Goal: Task Accomplishment & Management: Complete application form

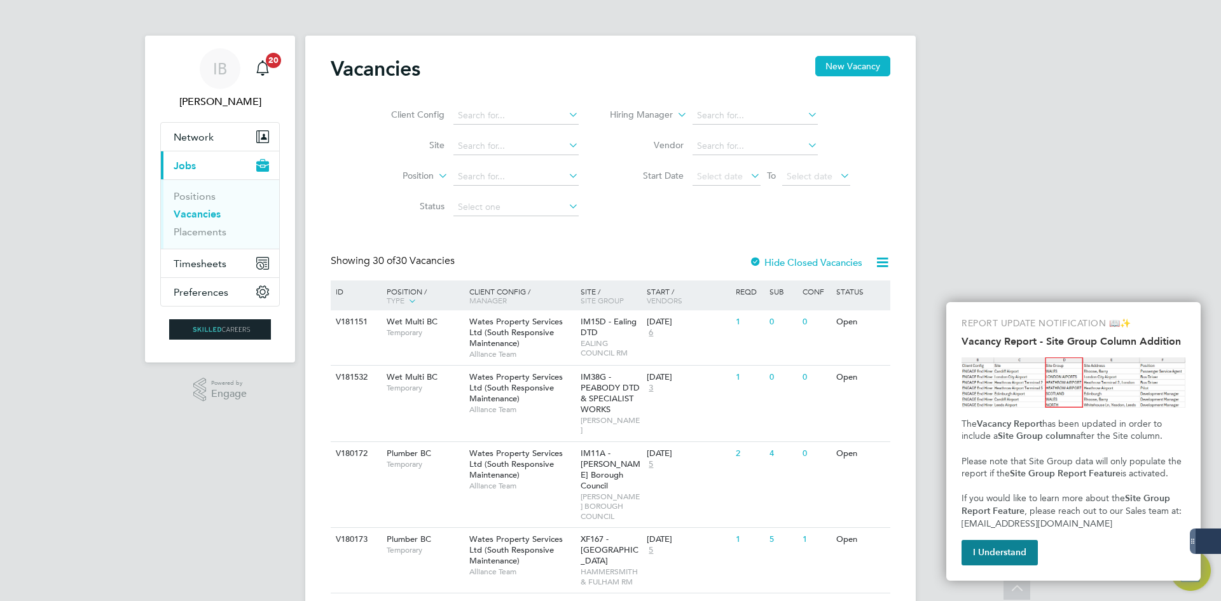
scroll to position [827, 0]
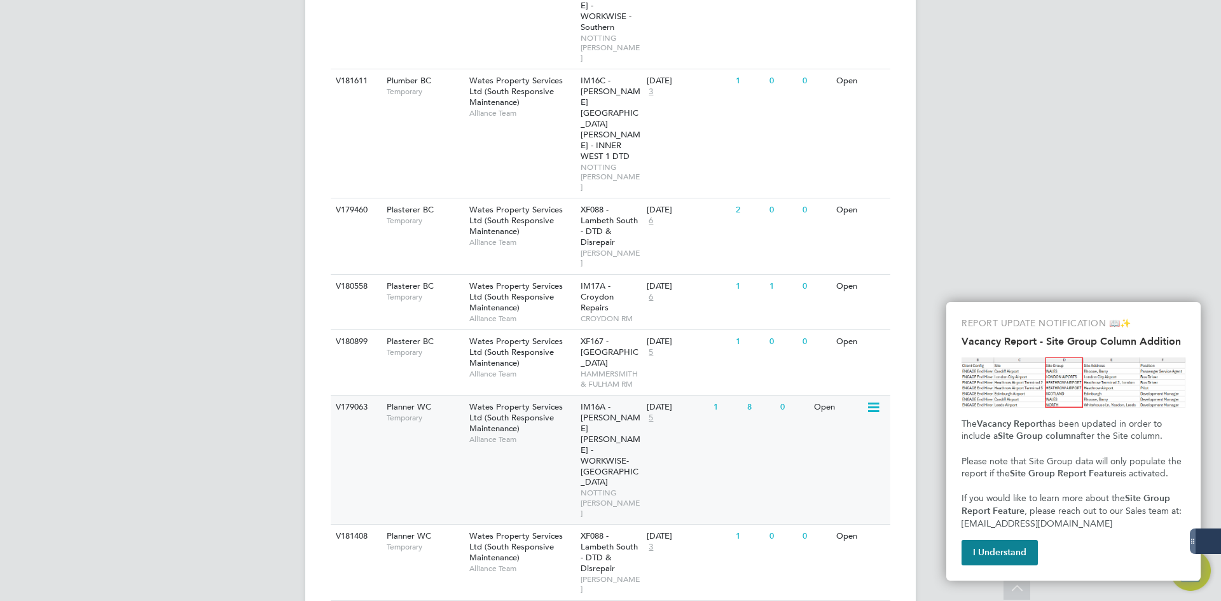
click at [402, 395] on div "Planner WC Temporary" at bounding box center [421, 411] width 89 height 33
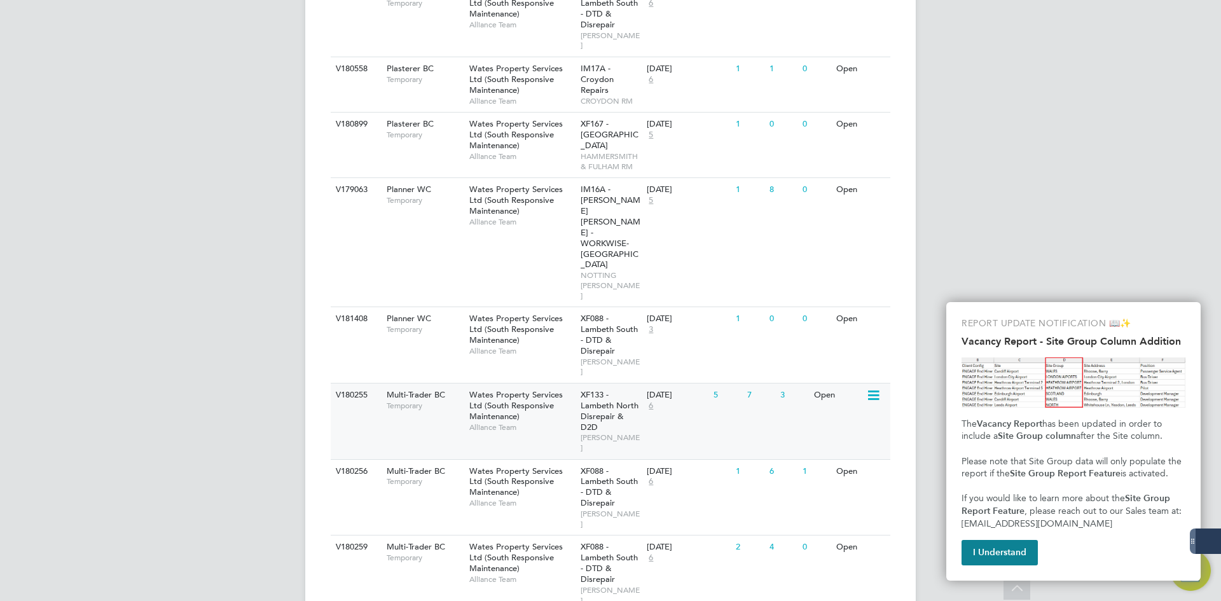
scroll to position [1081, 0]
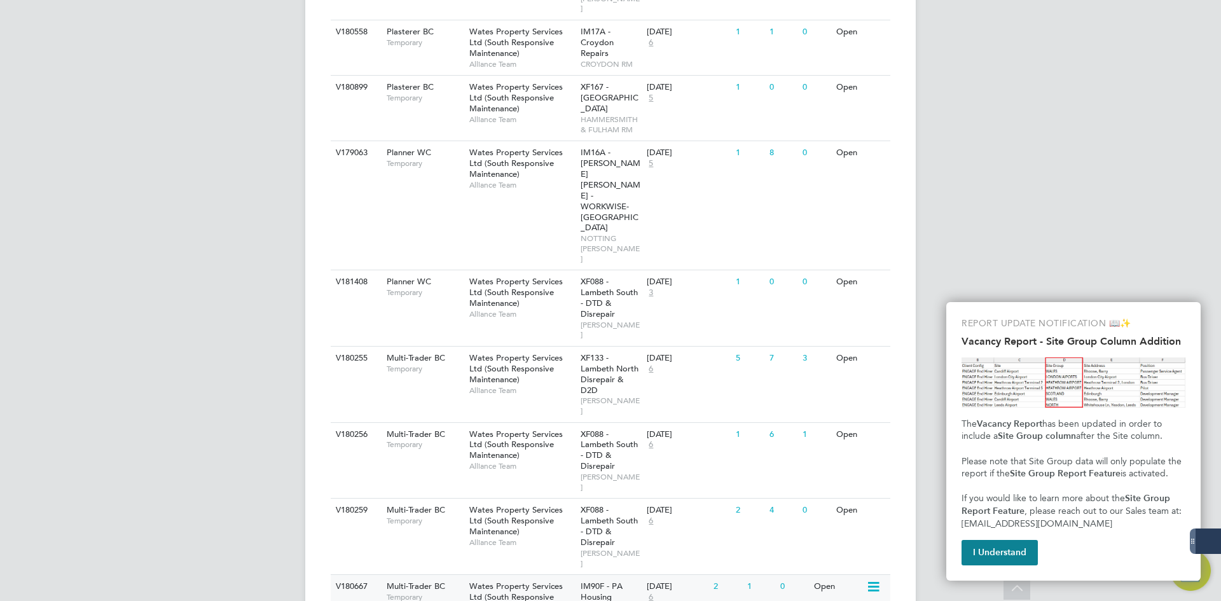
click at [428, 574] on div "V180667 Multi-Trader BC Temporary Wates Property Services Ltd (South Responsive…" at bounding box center [611, 606] width 560 height 65
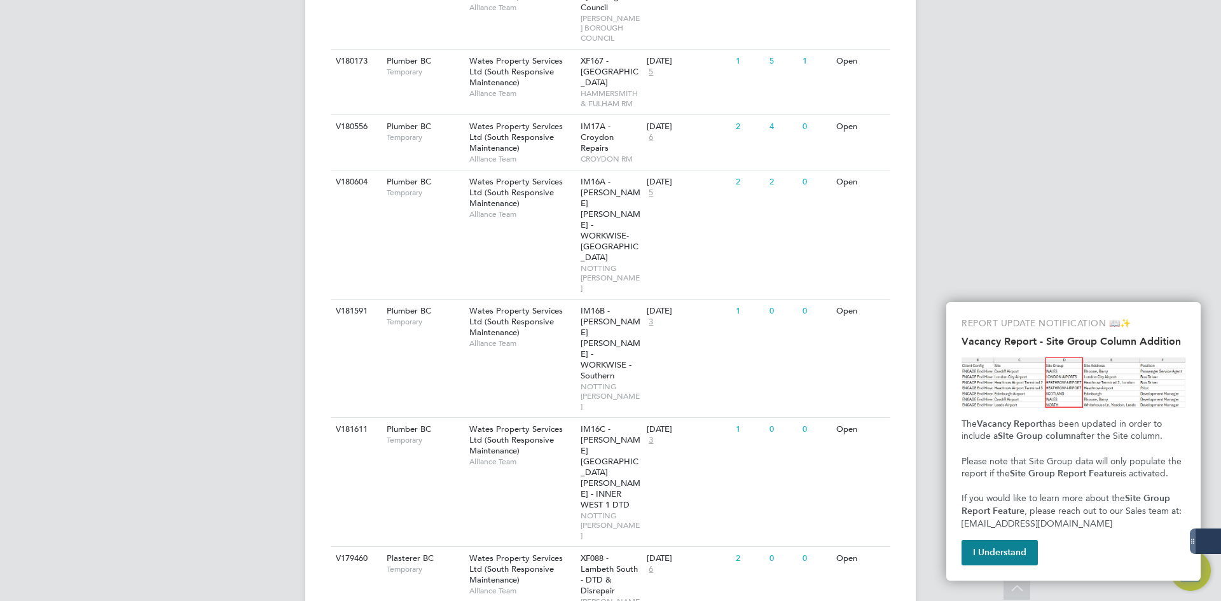
scroll to position [382, 0]
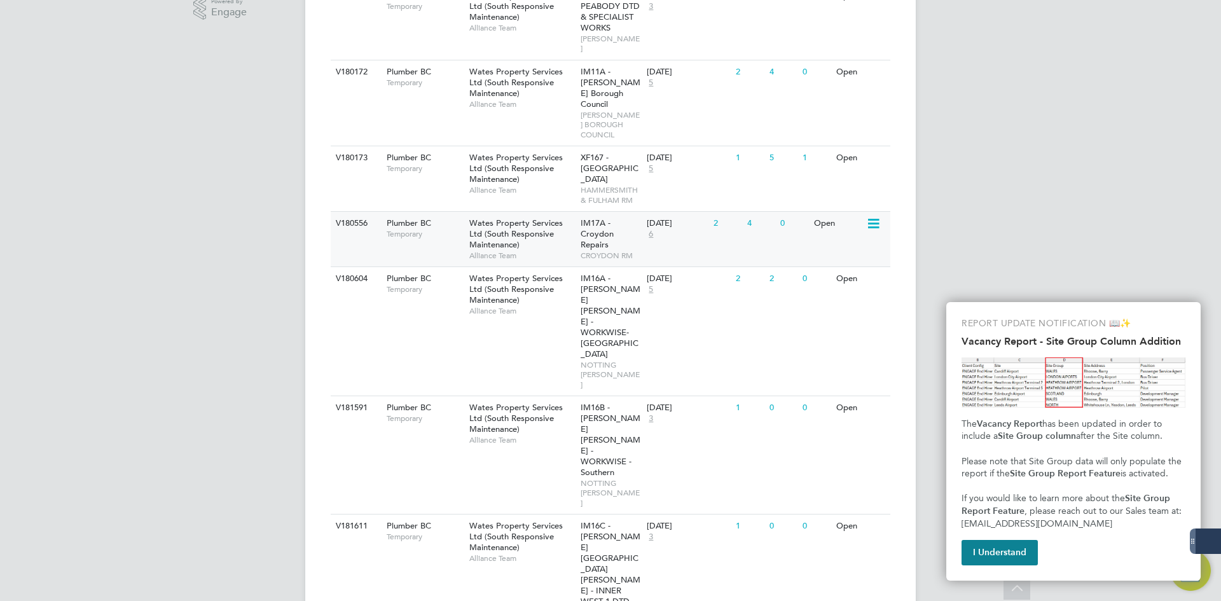
click at [411, 229] on span "Temporary" at bounding box center [425, 234] width 76 height 10
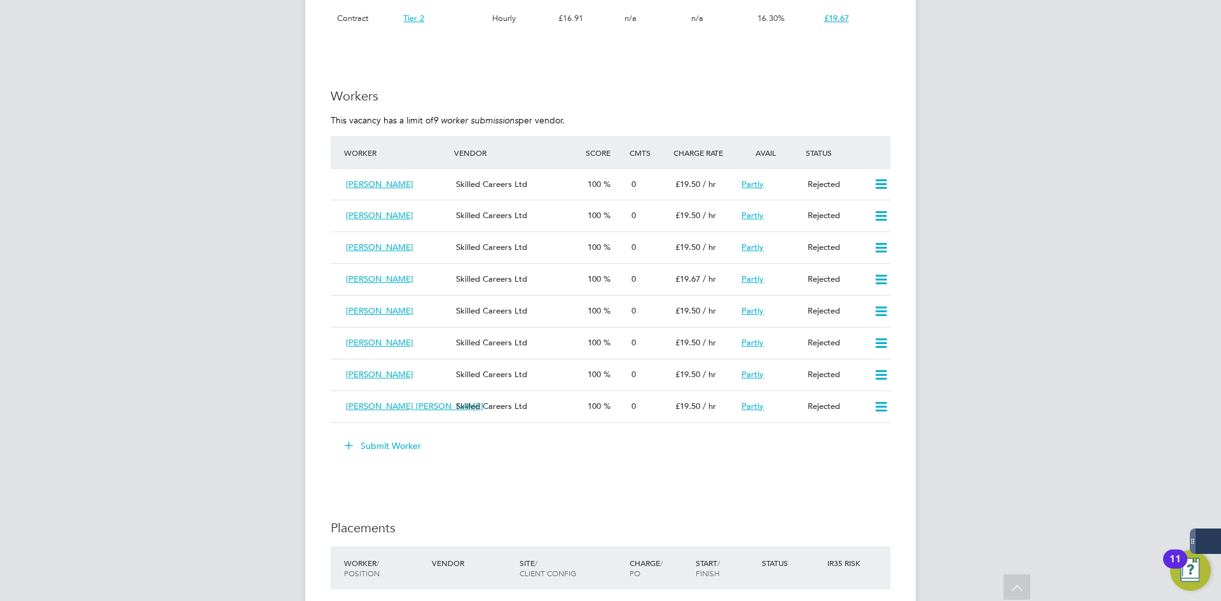
click at [378, 441] on button "Submit Worker" at bounding box center [383, 446] width 95 height 20
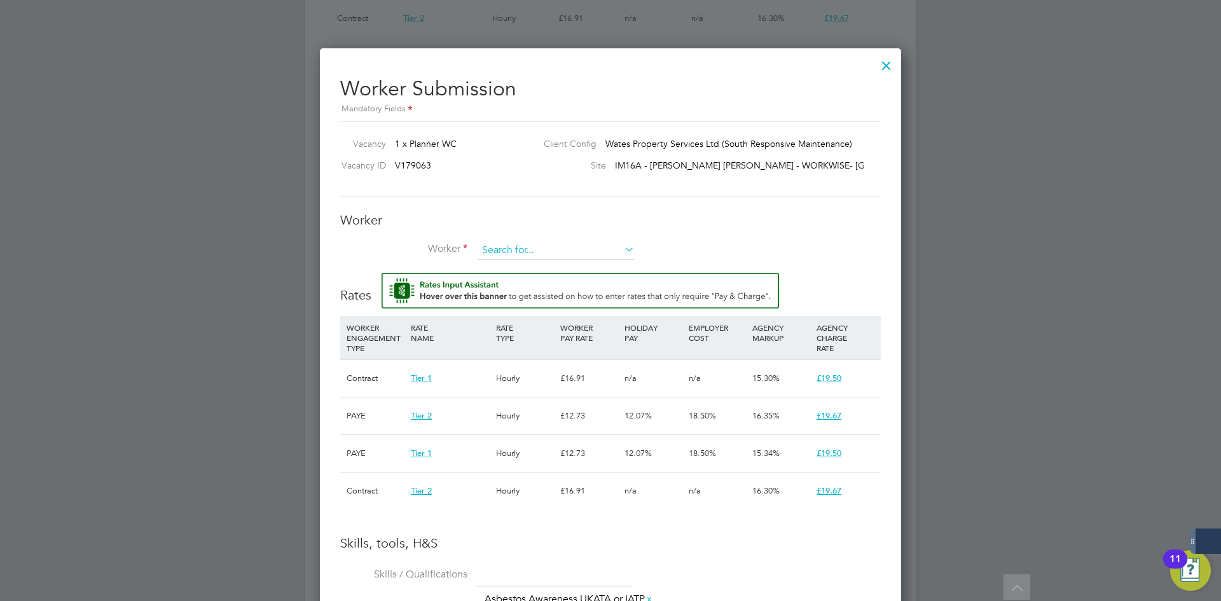
click at [514, 249] on input at bounding box center [556, 250] width 157 height 19
type input "Tomasz Andrzej Cyunelis (347442)"
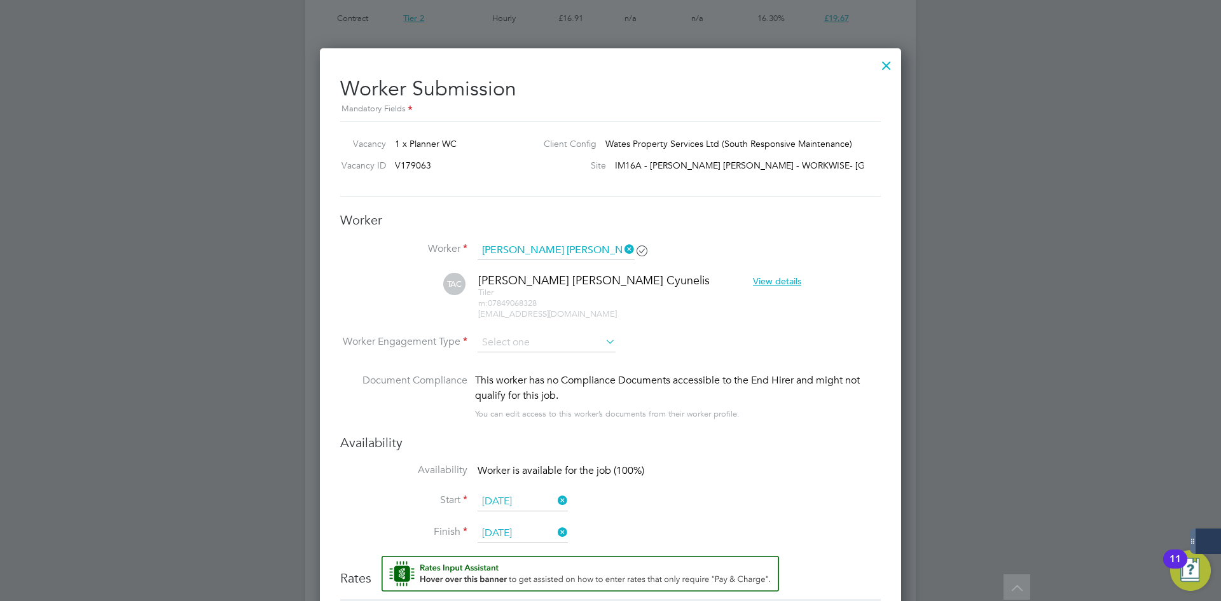
click at [622, 244] on icon at bounding box center [622, 249] width 0 height 18
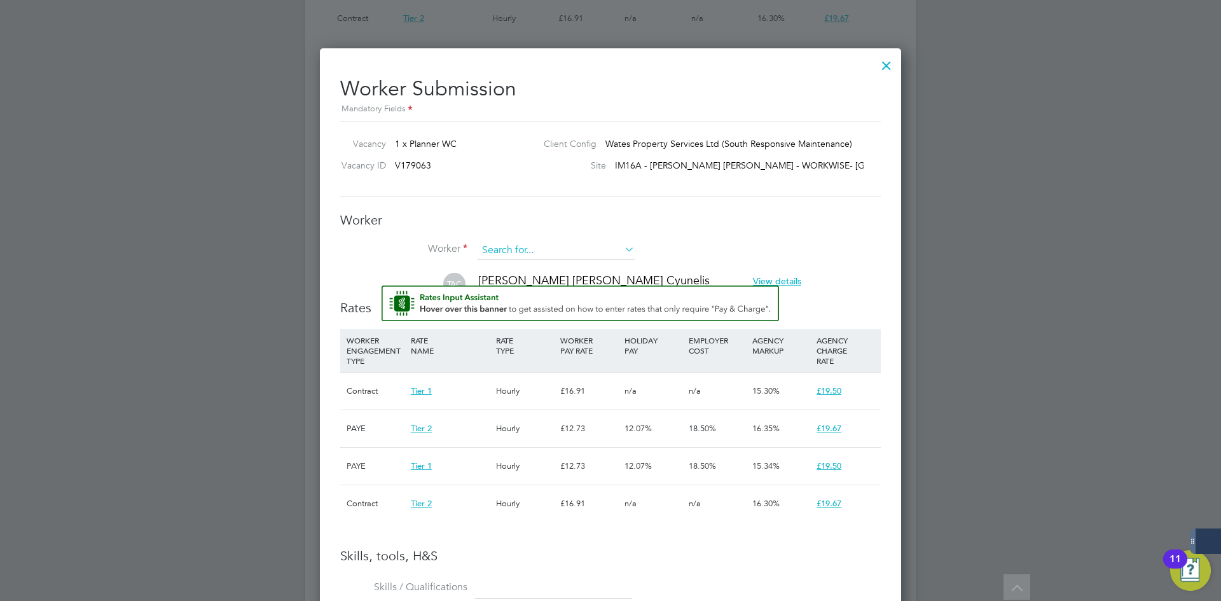
click at [583, 245] on input at bounding box center [556, 250] width 157 height 19
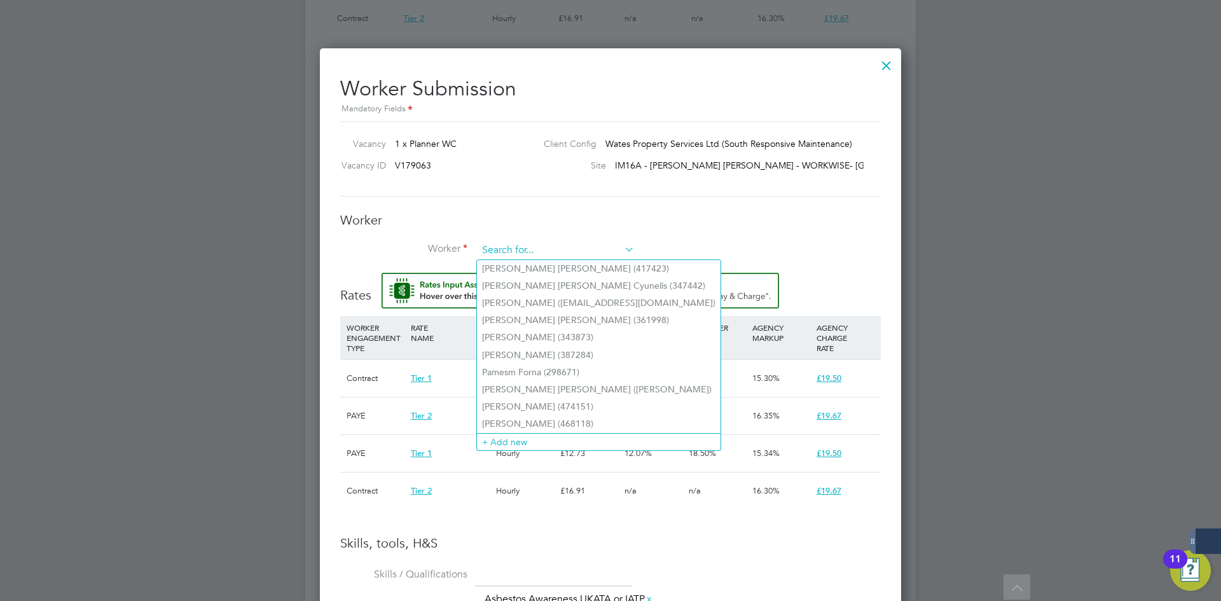
paste input "sanghrajkachiraag91@gmail.com"
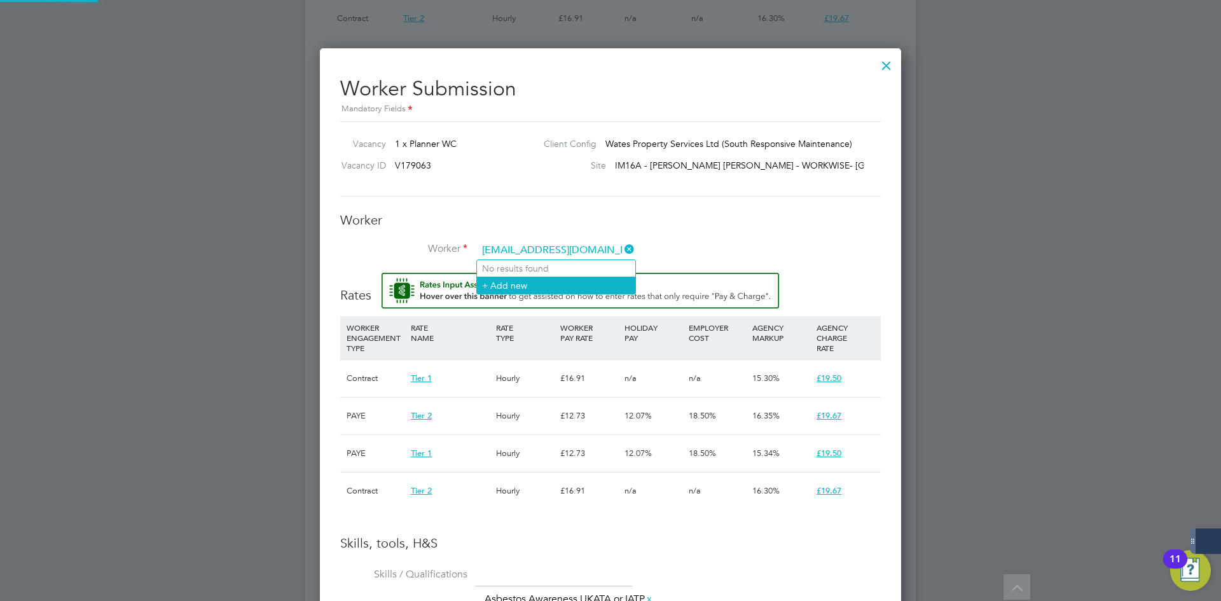
type input "sanghrajkachiraag91@gmail.com"
click at [579, 287] on li "+ Add new" at bounding box center [556, 285] width 158 height 17
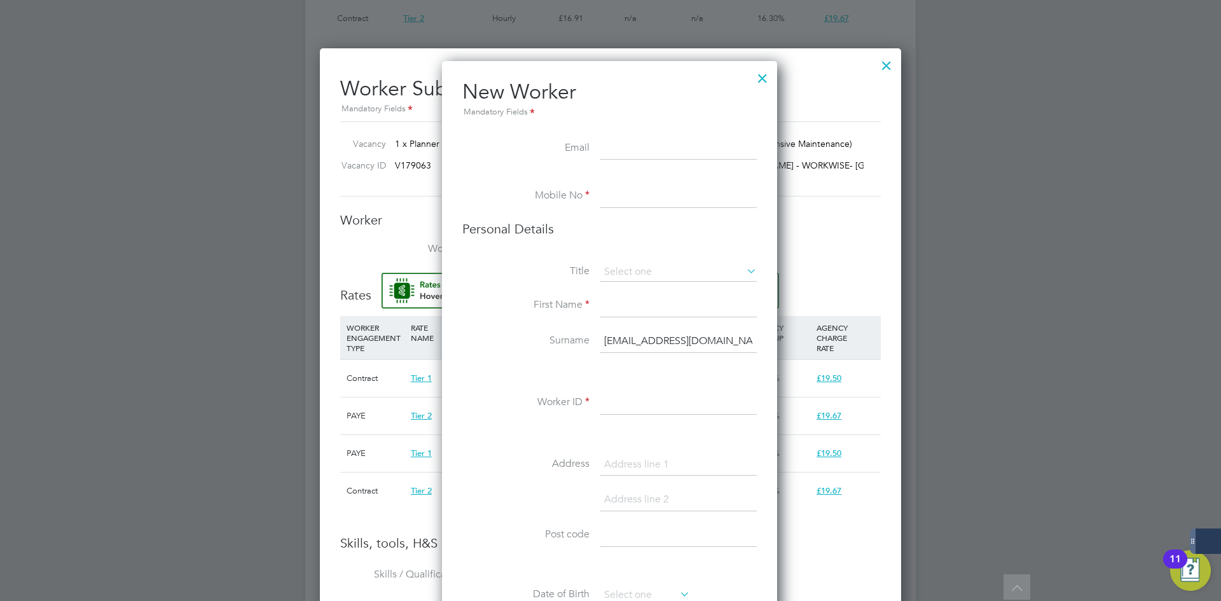
drag, startPoint x: 755, startPoint y: 339, endPoint x: 572, endPoint y: 330, distance: 183.3
click at [572, 330] on li "Surname sanghrajkachiraag91@gmail.com" at bounding box center [609, 348] width 294 height 36
click at [620, 148] on input at bounding box center [678, 148] width 157 height 23
paste input "sanghrajkachiraag91@gmail.com"
type input "sanghrajkachiraag91@gmail.com"
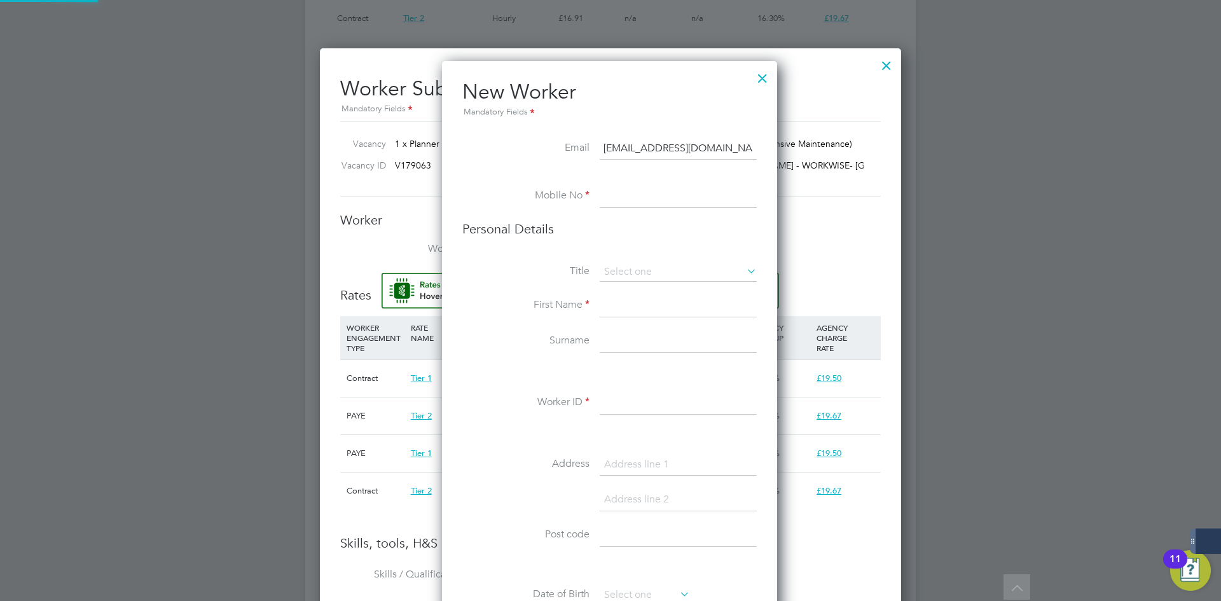
click at [642, 179] on li at bounding box center [609, 178] width 294 height 13
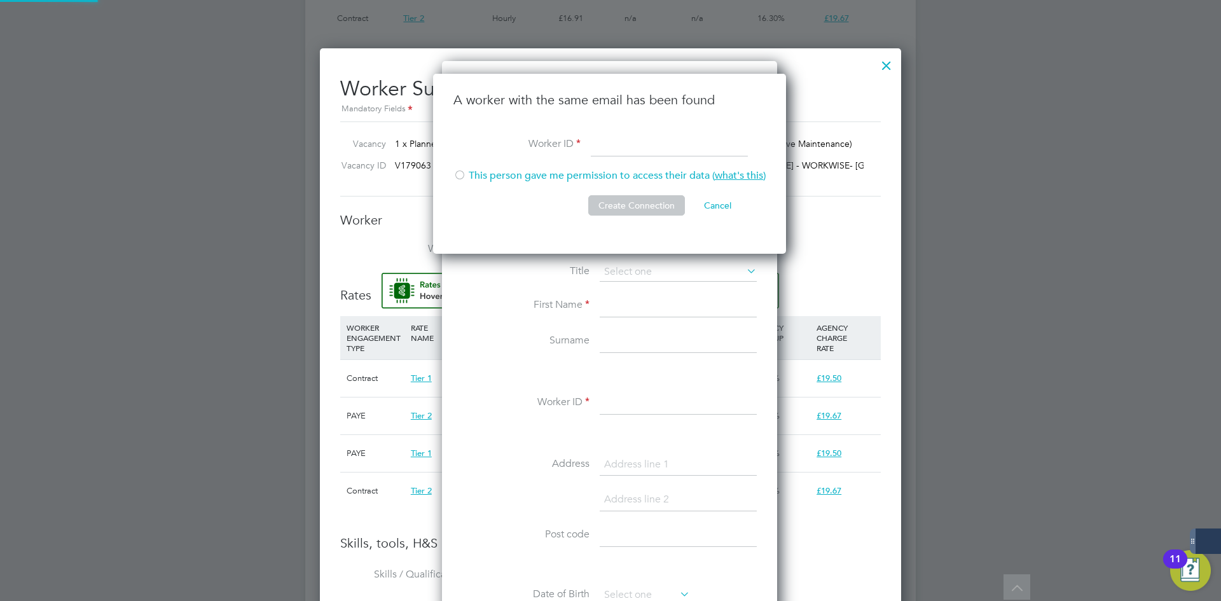
click at [638, 195] on li "This person gave me permission to access their data ( what's this )" at bounding box center [609, 182] width 312 height 26
click at [633, 136] on input at bounding box center [669, 145] width 157 height 23
click at [638, 153] on input at bounding box center [669, 145] width 157 height 23
paste input "503653"
type input "503653"
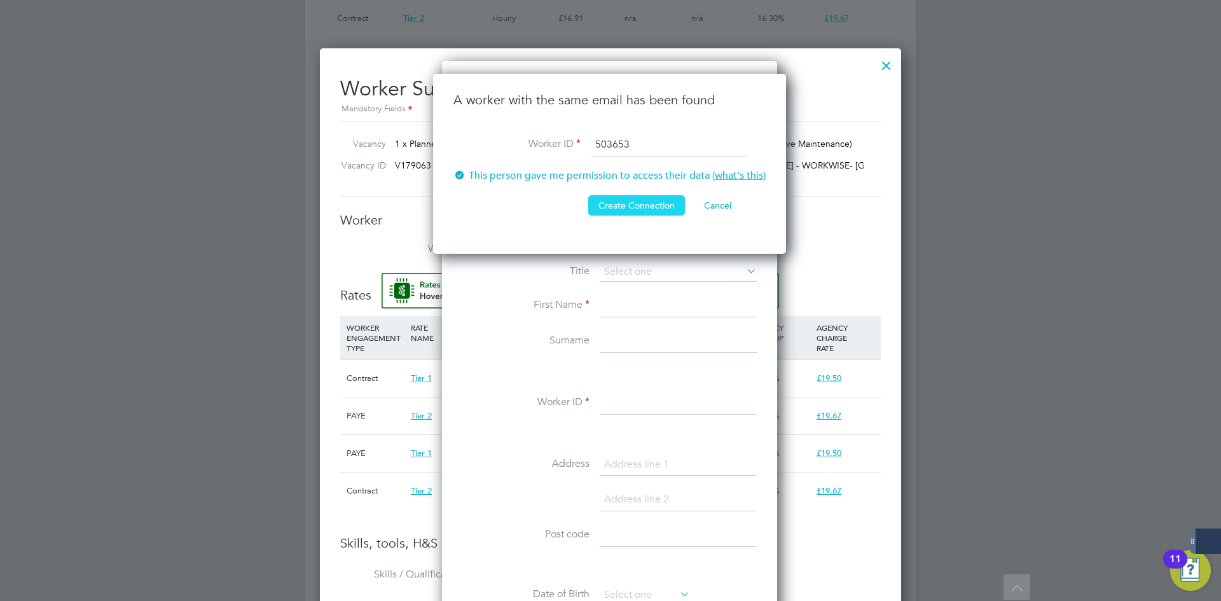
click at [629, 205] on button "Create Connection" at bounding box center [636, 205] width 97 height 20
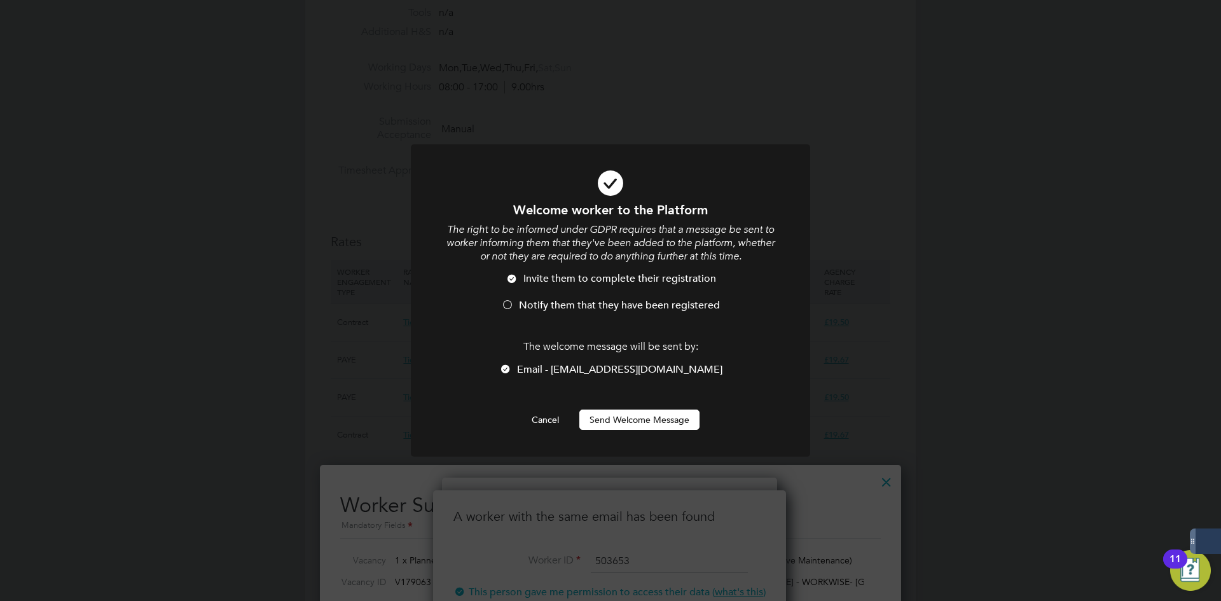
click at [638, 410] on button "Send Welcome Message" at bounding box center [639, 419] width 120 height 20
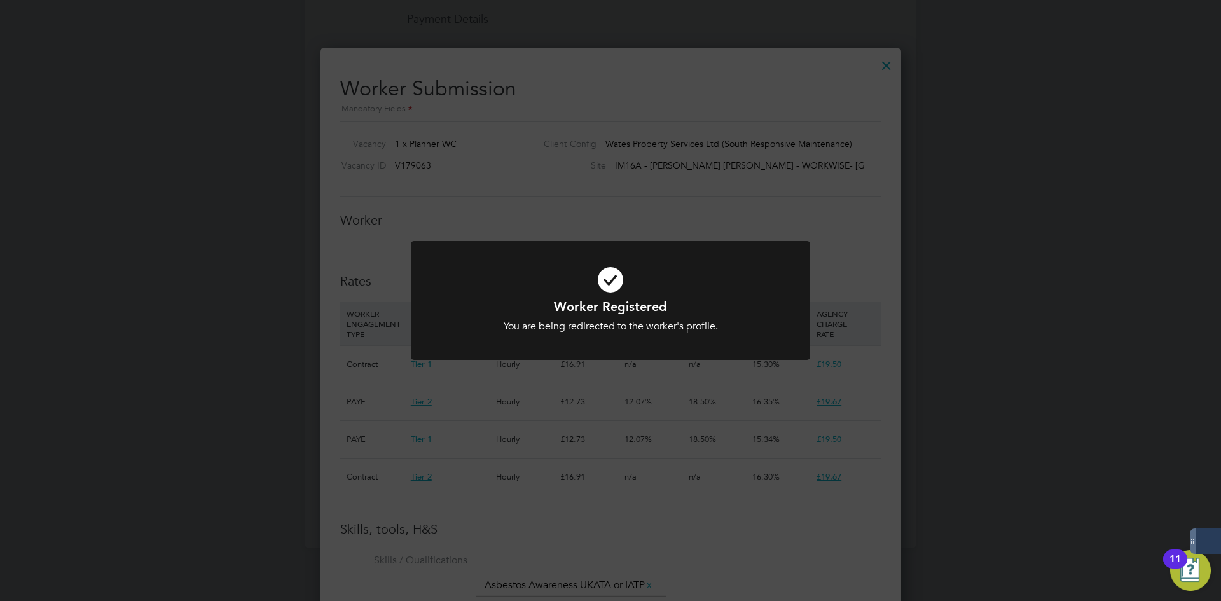
click at [682, 210] on div "Worker Registered You are being redirected to the worker's profile. Cancel Okay" at bounding box center [610, 300] width 1221 height 601
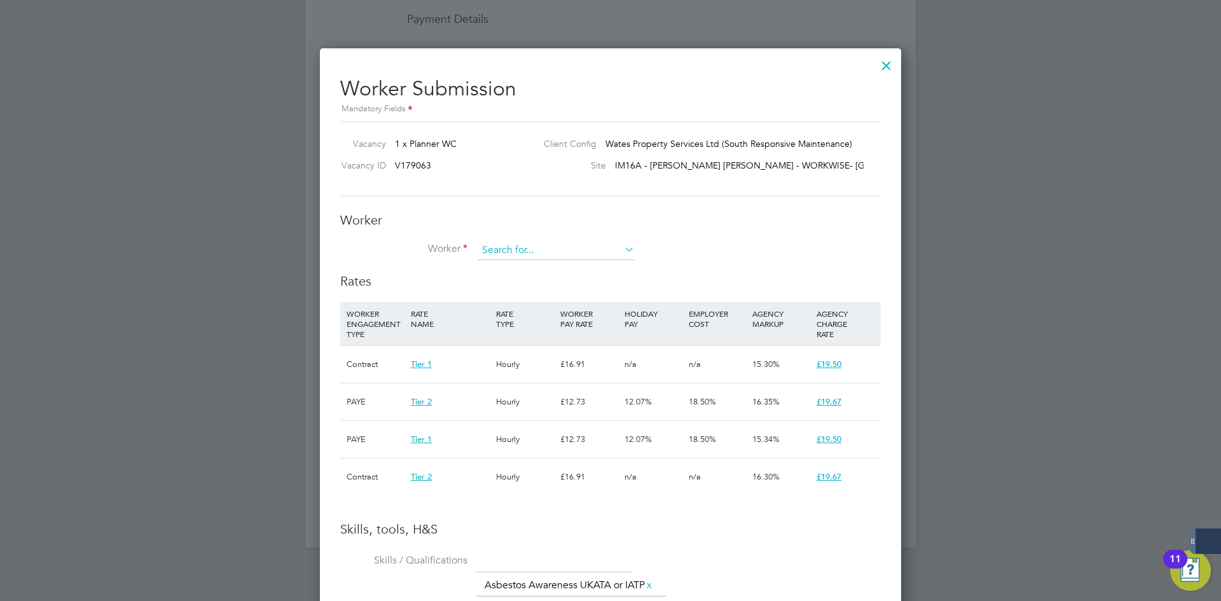
click at [511, 256] on input at bounding box center [556, 250] width 157 height 19
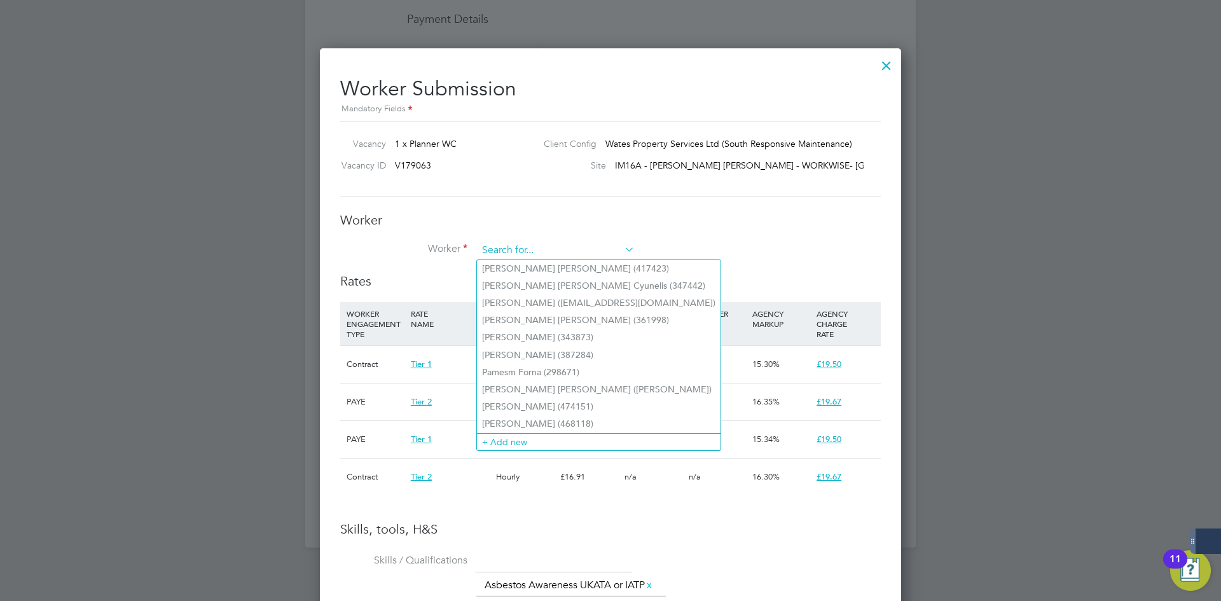
click at [510, 249] on input at bounding box center [556, 250] width 157 height 19
paste input "503653"
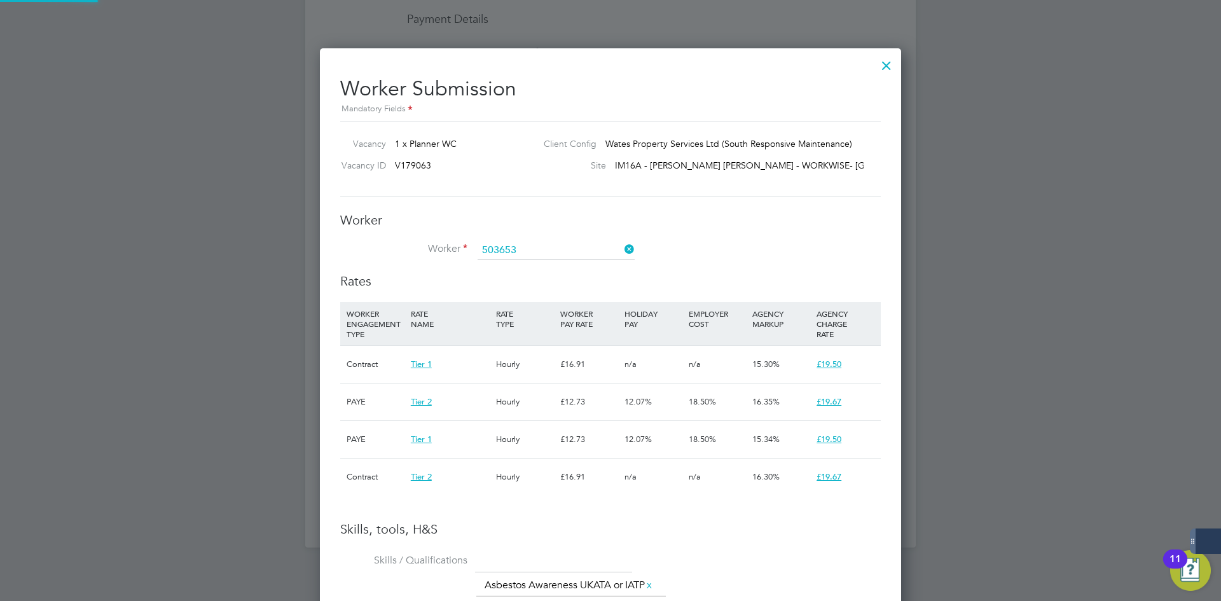
click at [517, 268] on li "Chiraag Sanghrajka ( 503653 )" at bounding box center [556, 268] width 158 height 17
type input "Chiraag Sanghrajka (503653)"
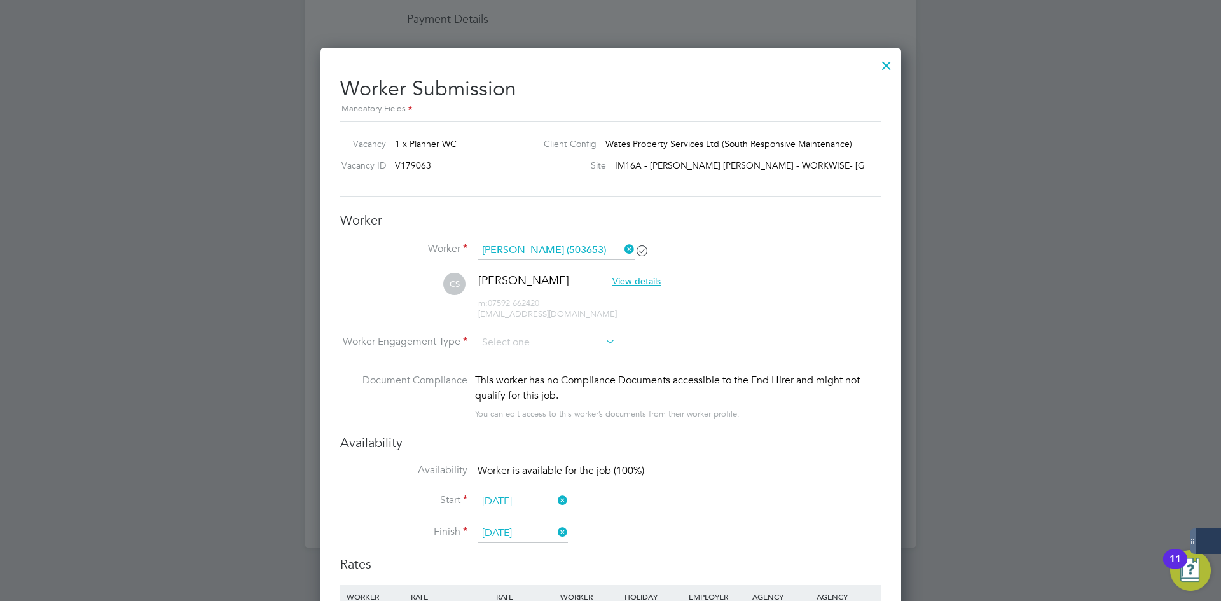
click at [557, 322] on li "CS Chiraag Sanghrajka View details m: 07592 662420 sanghrajkachiraag91@gmail.com" at bounding box center [610, 303] width 540 height 60
click at [560, 345] on input at bounding box center [547, 342] width 138 height 19
click at [551, 377] on li "PAYE" at bounding box center [546, 377] width 139 height 17
type input "PAYE"
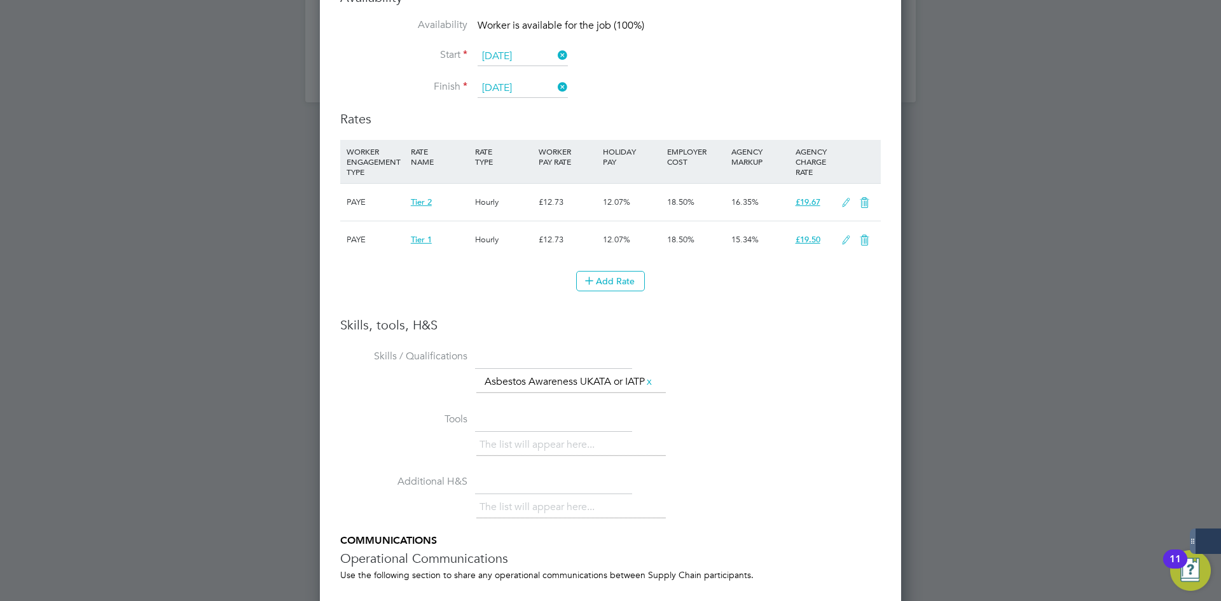
click at [867, 205] on icon at bounding box center [864, 203] width 16 height 10
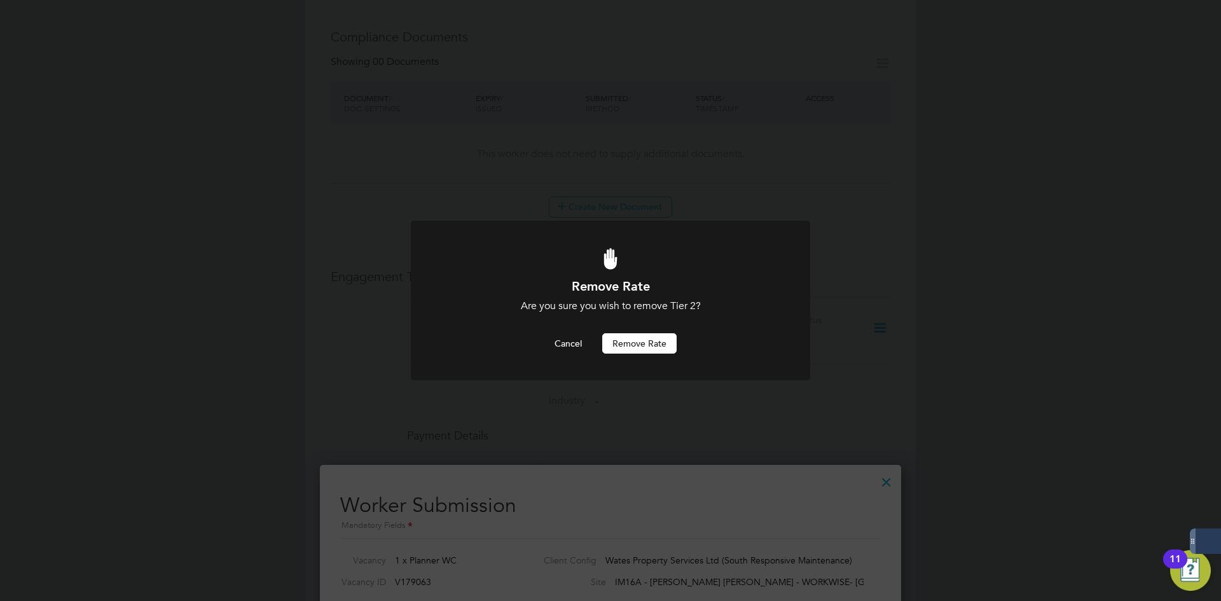
click at [586, 354] on div at bounding box center [610, 301] width 399 height 160
click at [626, 347] on button "Remove rate" at bounding box center [639, 343] width 74 height 20
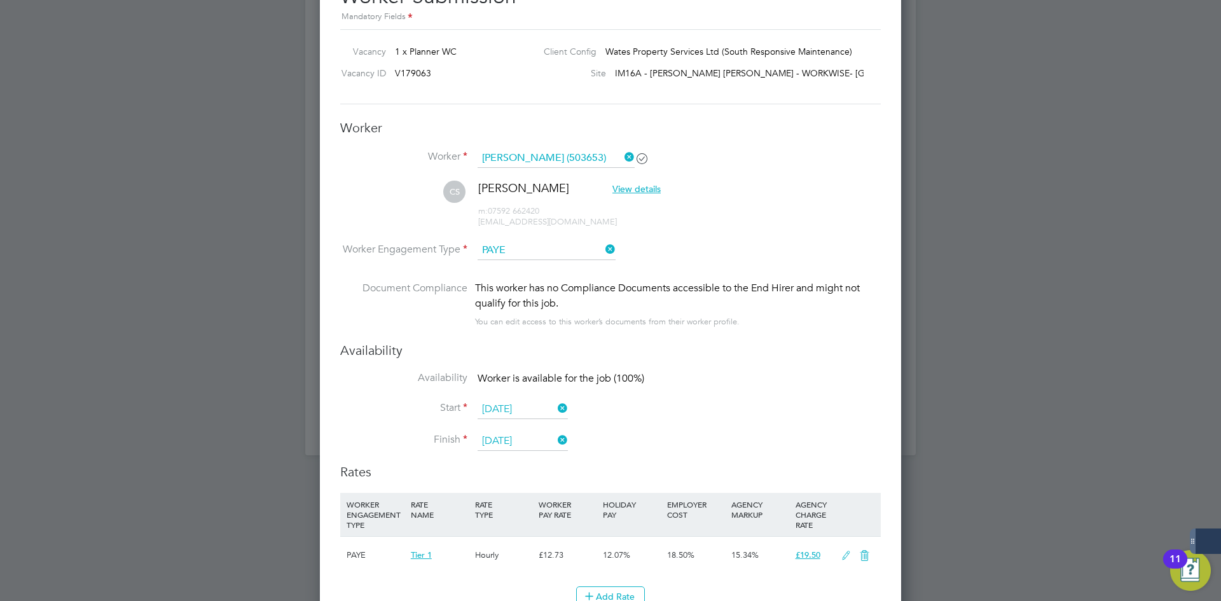
click at [844, 554] on icon at bounding box center [846, 556] width 16 height 10
click at [387, 591] on div "Primary Rate" at bounding box center [407, 598] width 128 height 24
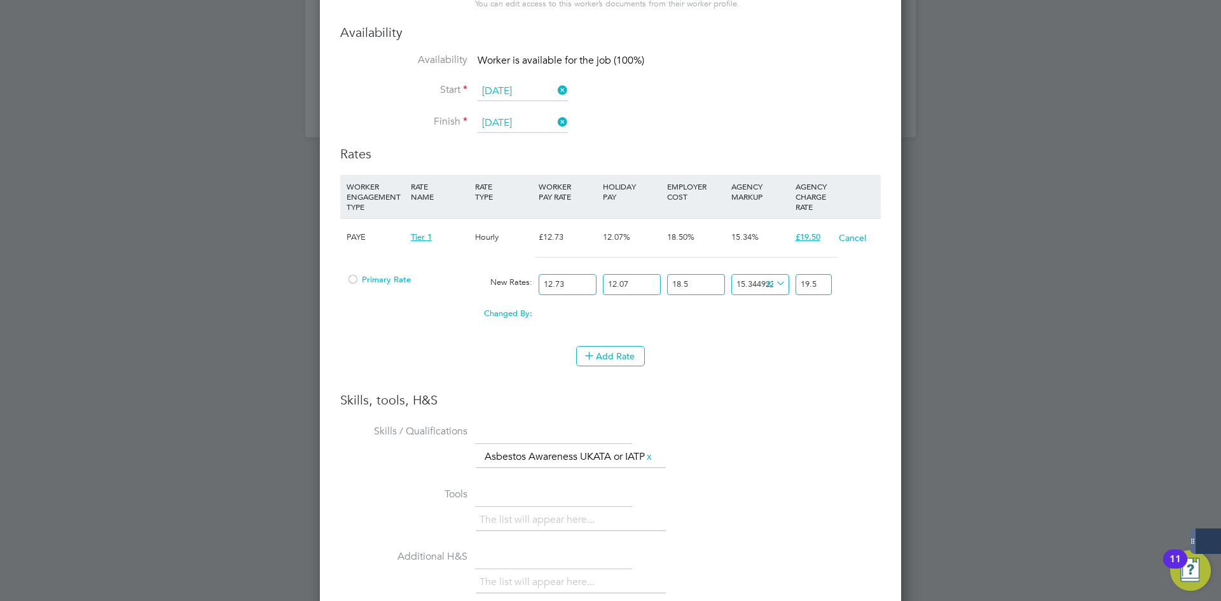
click at [389, 284] on span "Primary Rate" at bounding box center [379, 279] width 64 height 11
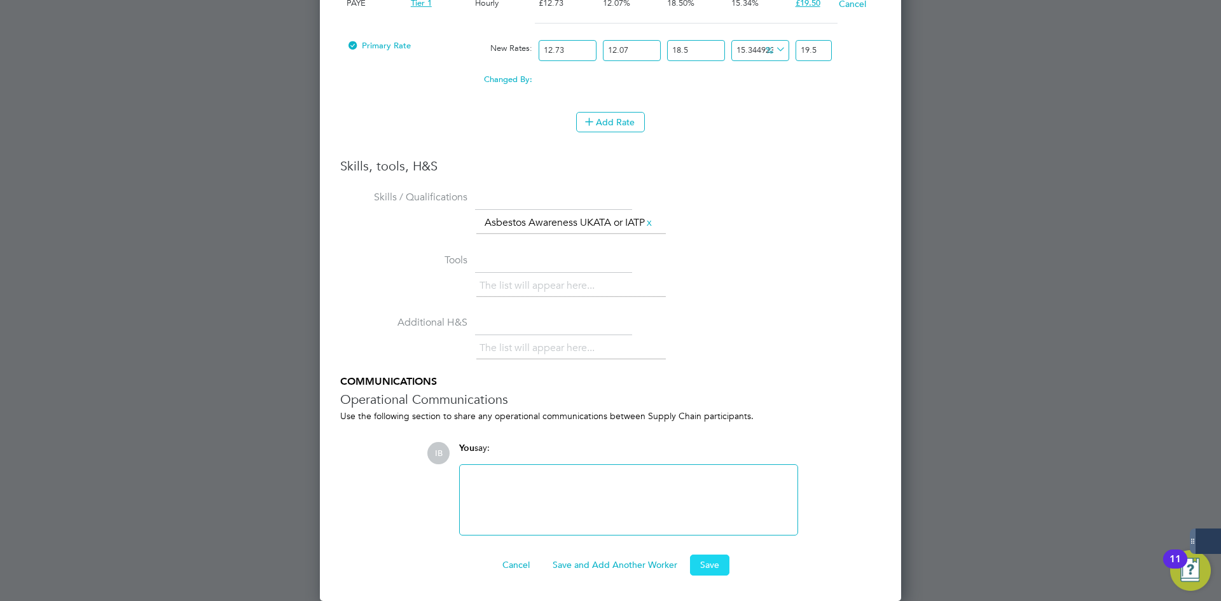
click at [715, 561] on button "Save" at bounding box center [709, 564] width 39 height 20
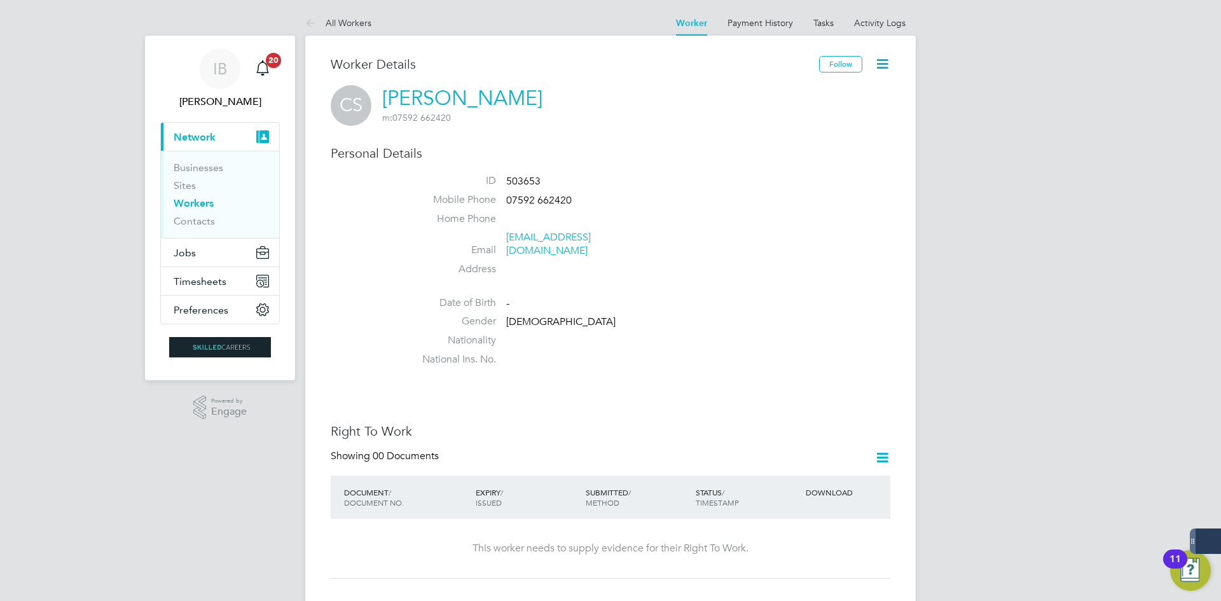
click at [345, 25] on link "All Workers" at bounding box center [338, 22] width 66 height 11
